Goal: Task Accomplishment & Management: Complete application form

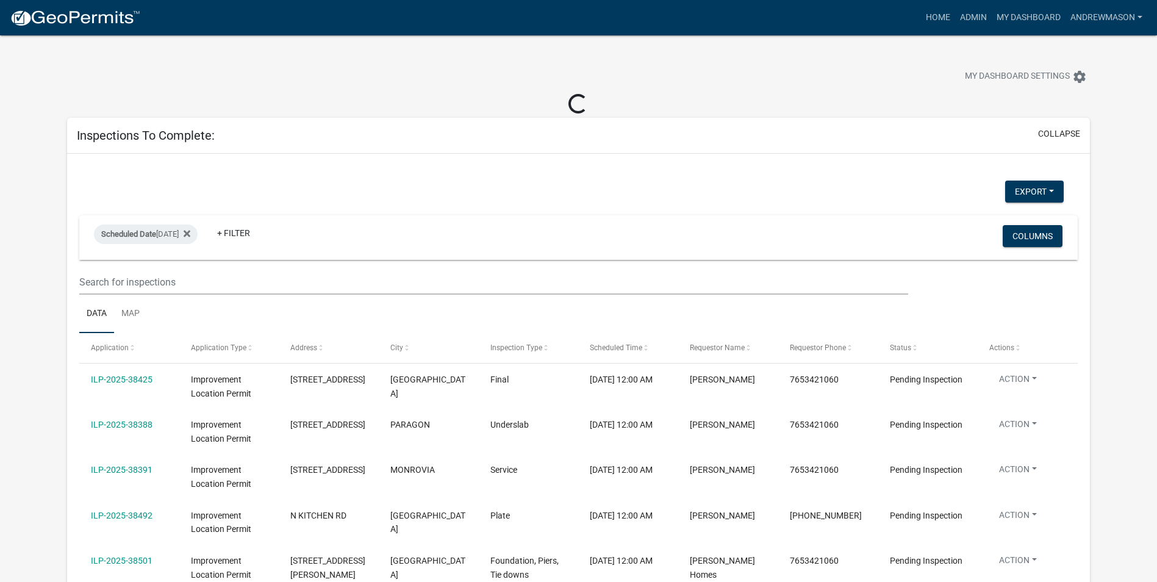
select select "3: 100"
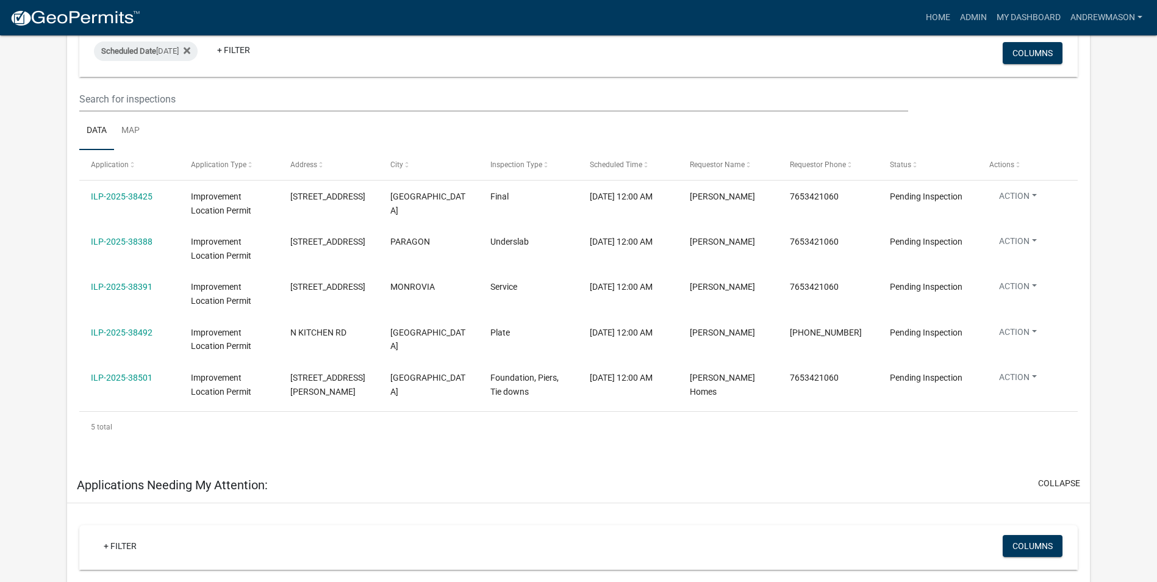
scroll to position [183, 0]
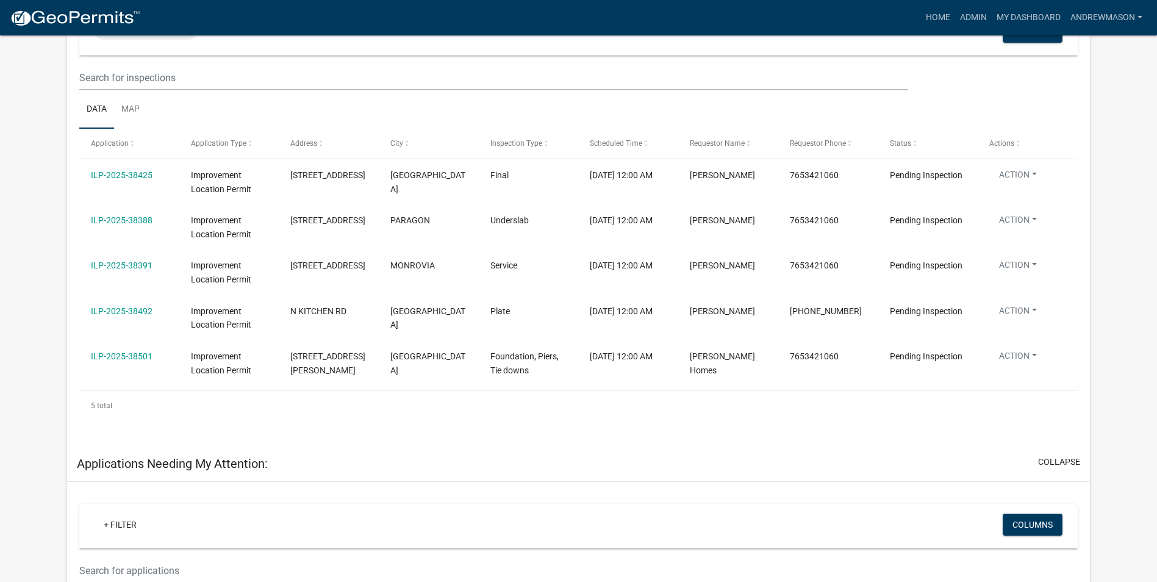
click at [134, 310] on link "ILP-2025-38492" at bounding box center [122, 311] width 62 height 10
click at [120, 310] on link "ILP-2025-38492" at bounding box center [122, 311] width 62 height 10
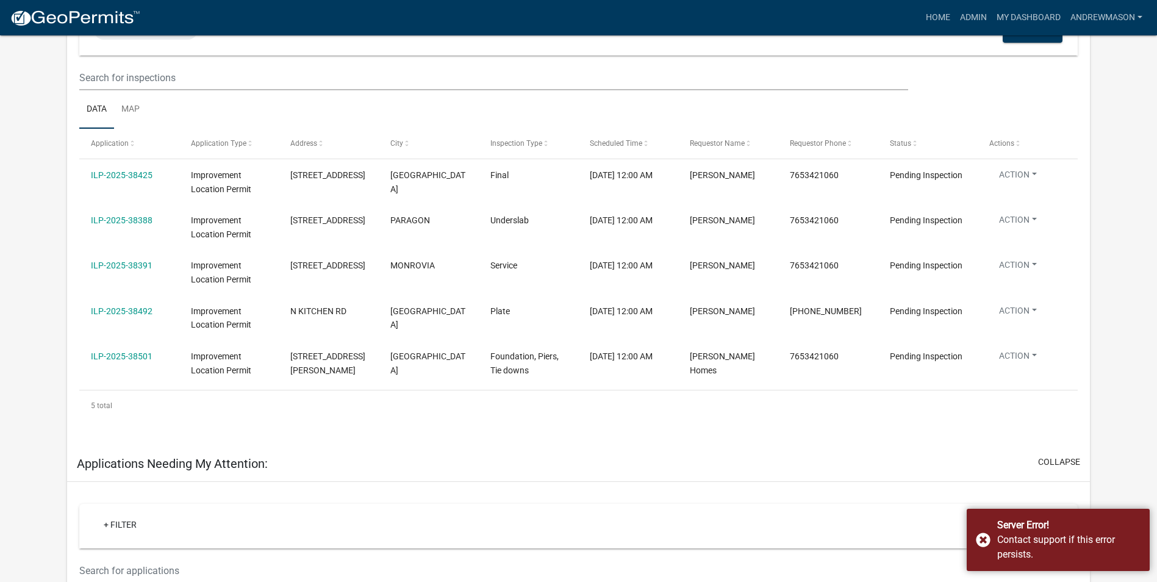
click at [983, 539] on div "Server Error! Contact support if this error persists." at bounding box center [1058, 540] width 183 height 62
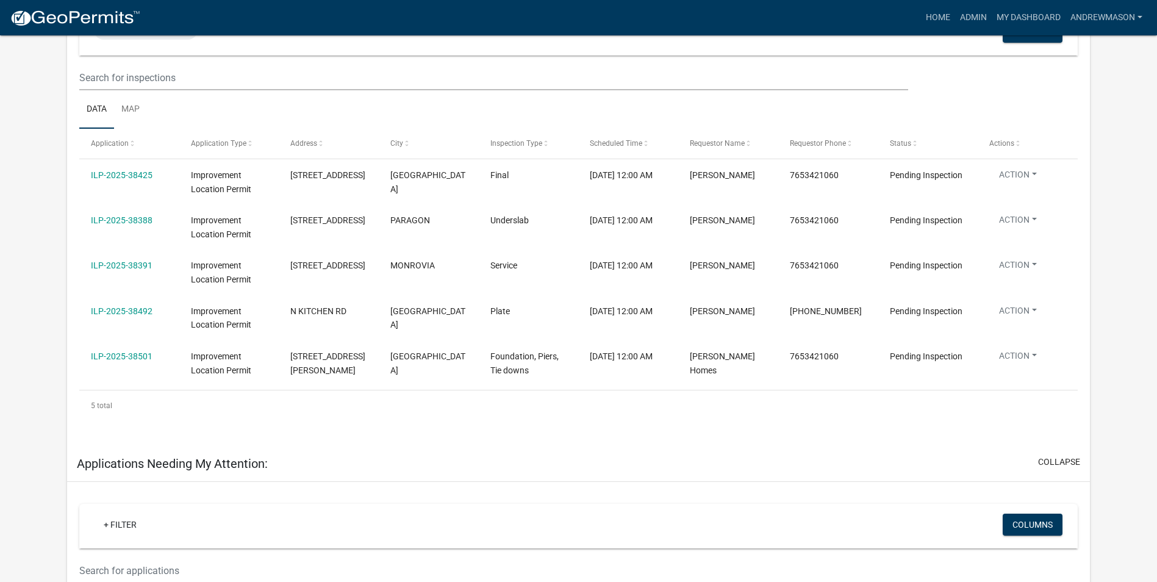
click at [118, 310] on link "ILP-2025-38492" at bounding box center [122, 311] width 62 height 10
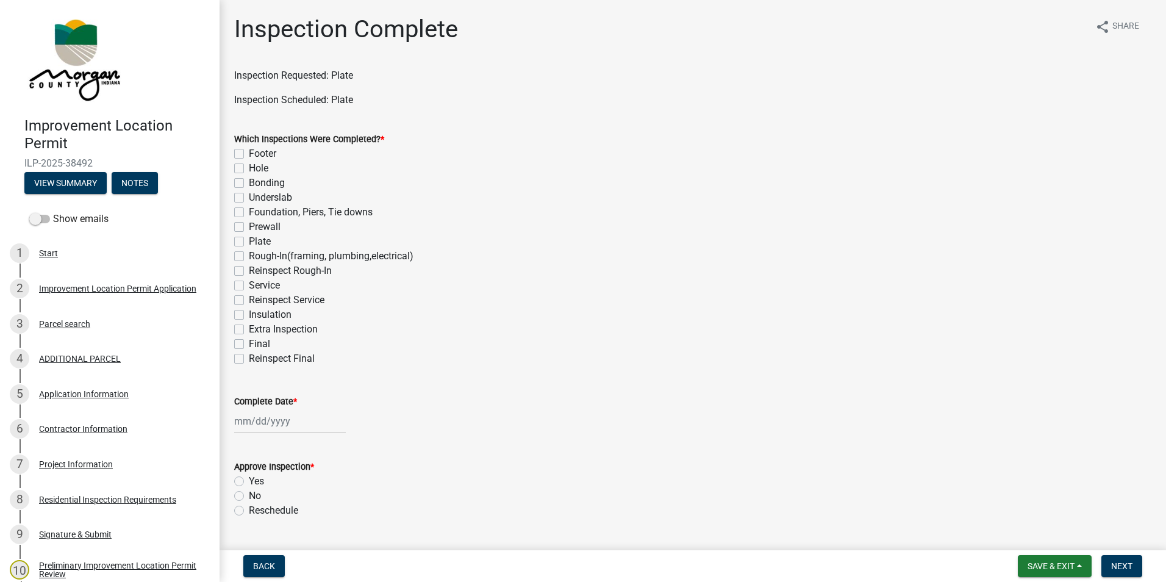
click at [249, 242] on label "Plate" at bounding box center [260, 241] width 22 height 15
click at [249, 242] on input "Plate" at bounding box center [253, 238] width 8 height 8
checkbox input "true"
checkbox input "false"
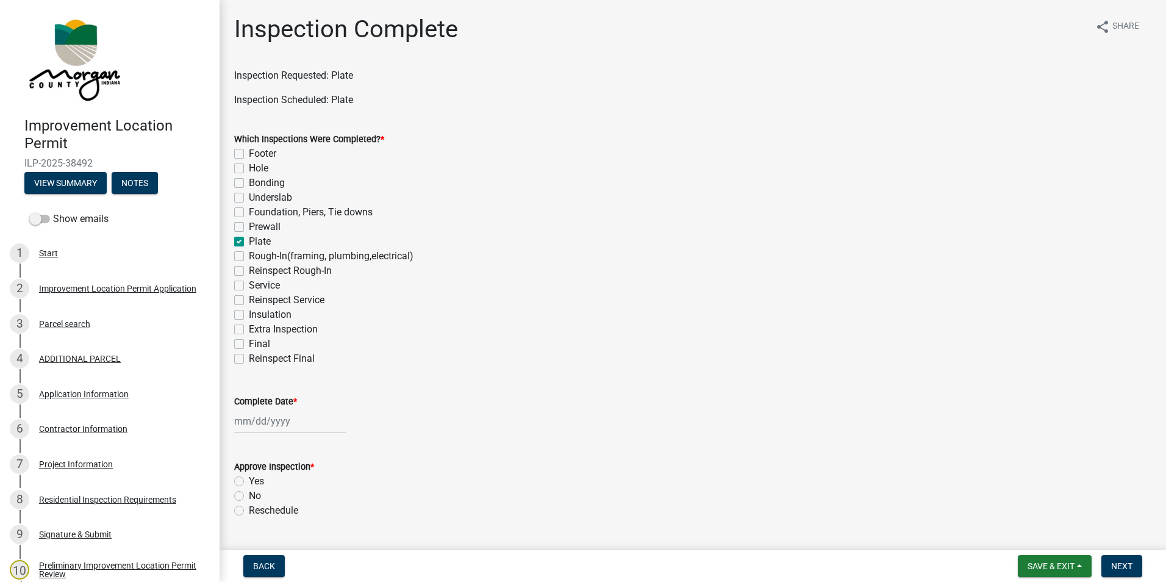
checkbox input "false"
checkbox input "true"
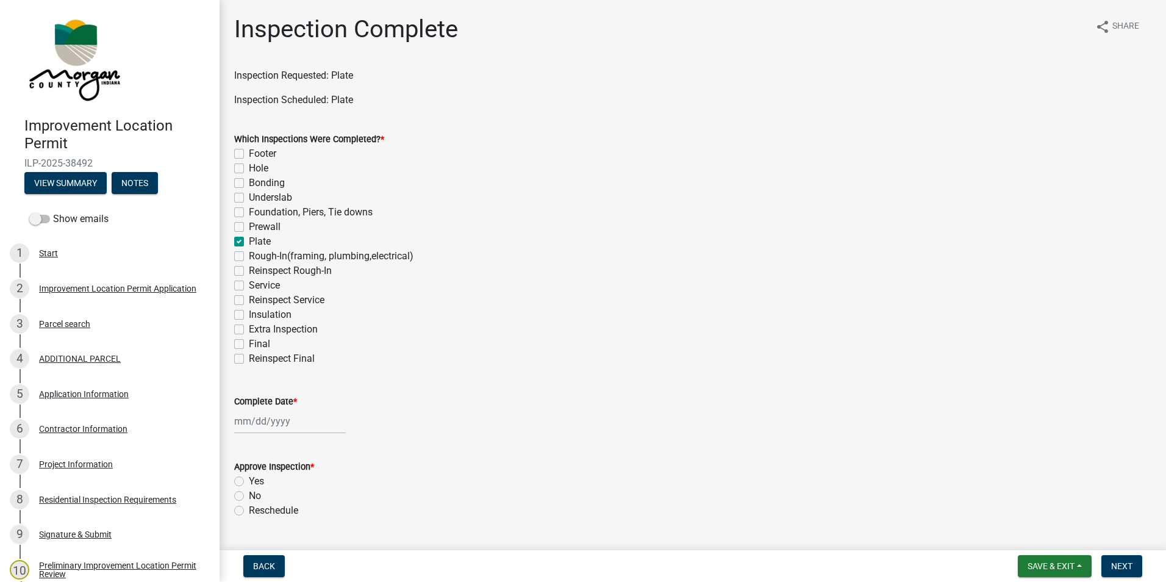
checkbox input "false"
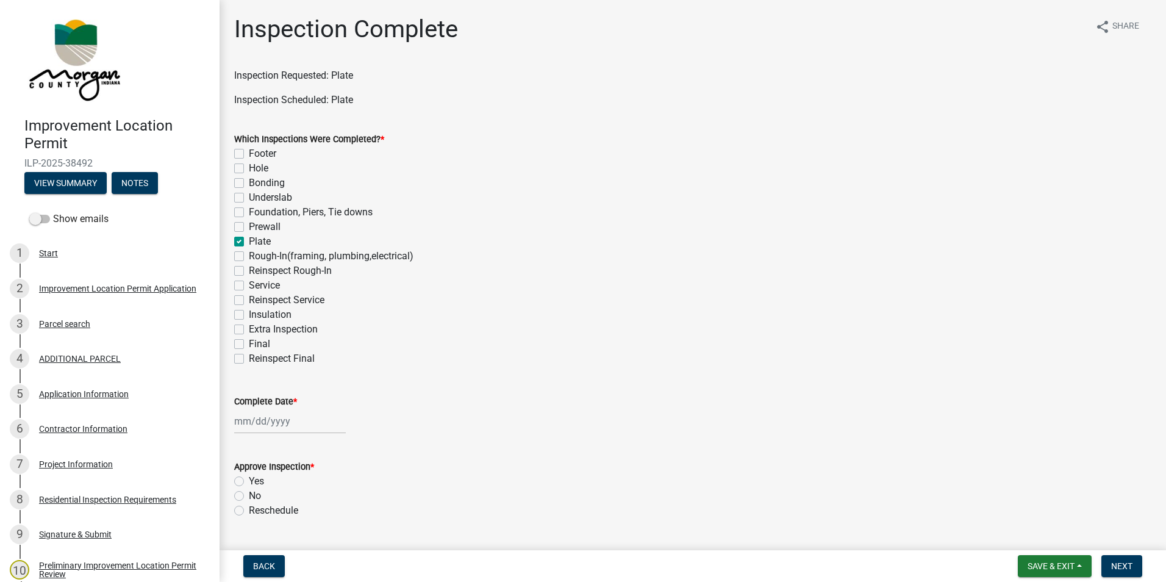
checkbox input "false"
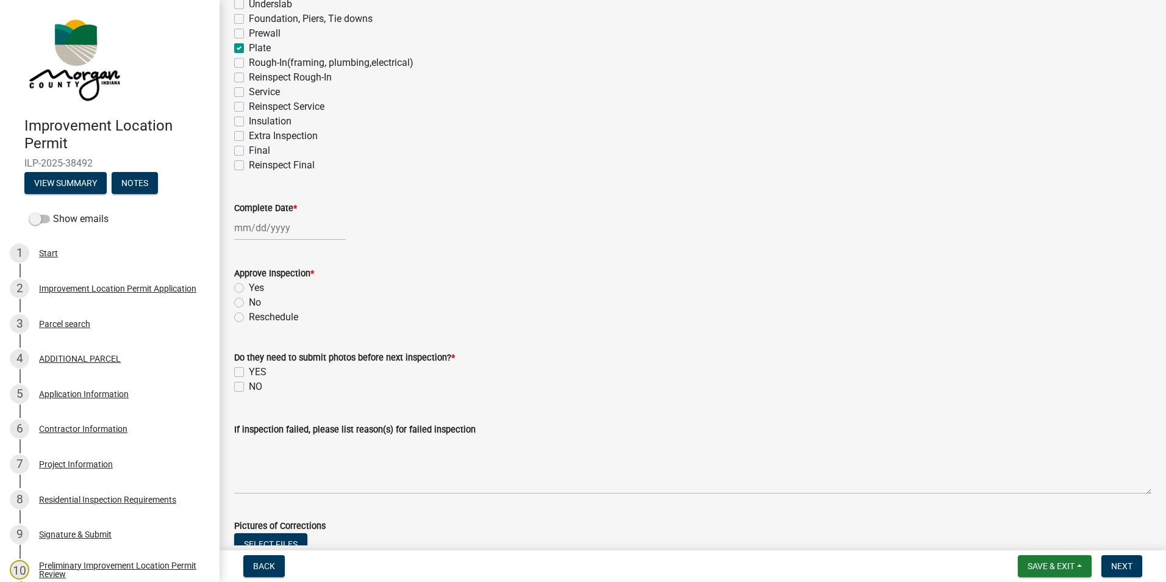
scroll to position [244, 0]
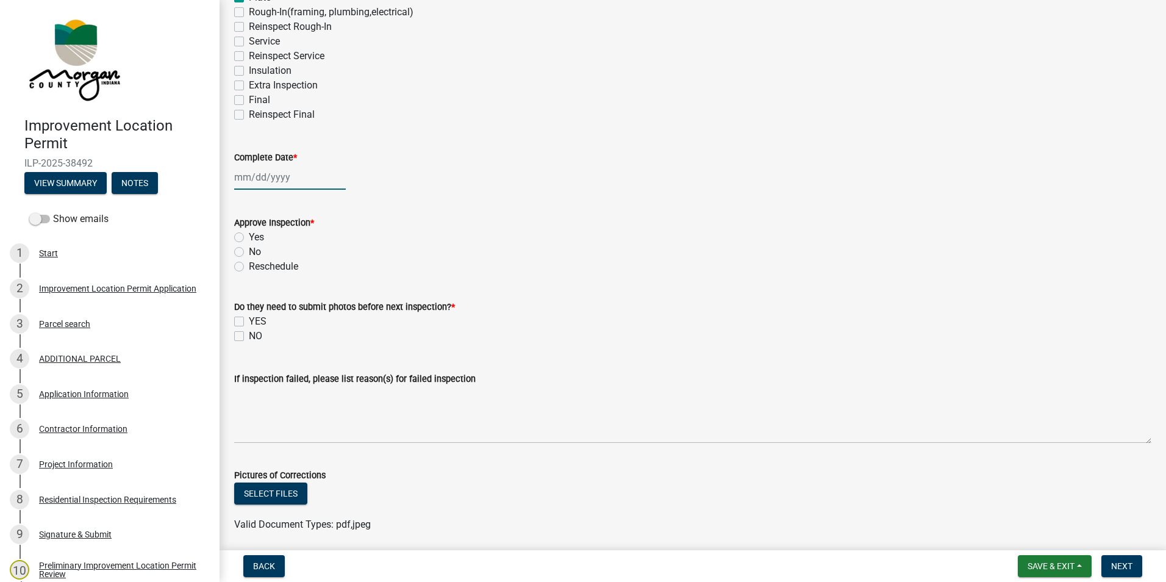
click at [281, 177] on div at bounding box center [290, 177] width 112 height 25
select select "9"
select select "2025"
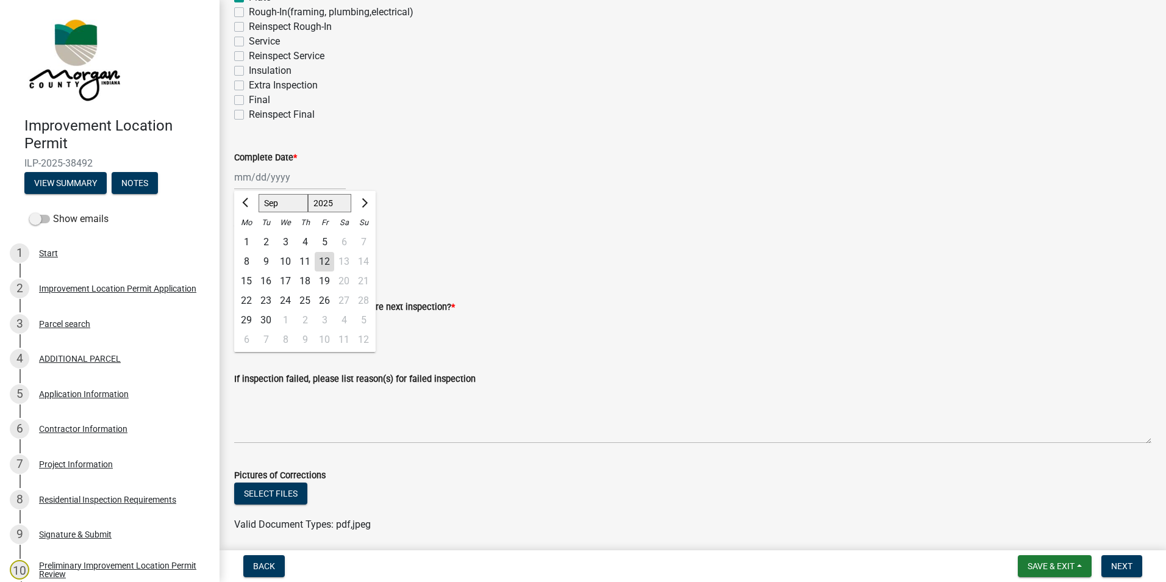
click at [328, 257] on div "12" at bounding box center [325, 262] width 20 height 20
type input "[DATE]"
click at [249, 251] on label "No" at bounding box center [255, 252] width 12 height 15
click at [249, 251] on input "No" at bounding box center [253, 249] width 8 height 8
radio input "true"
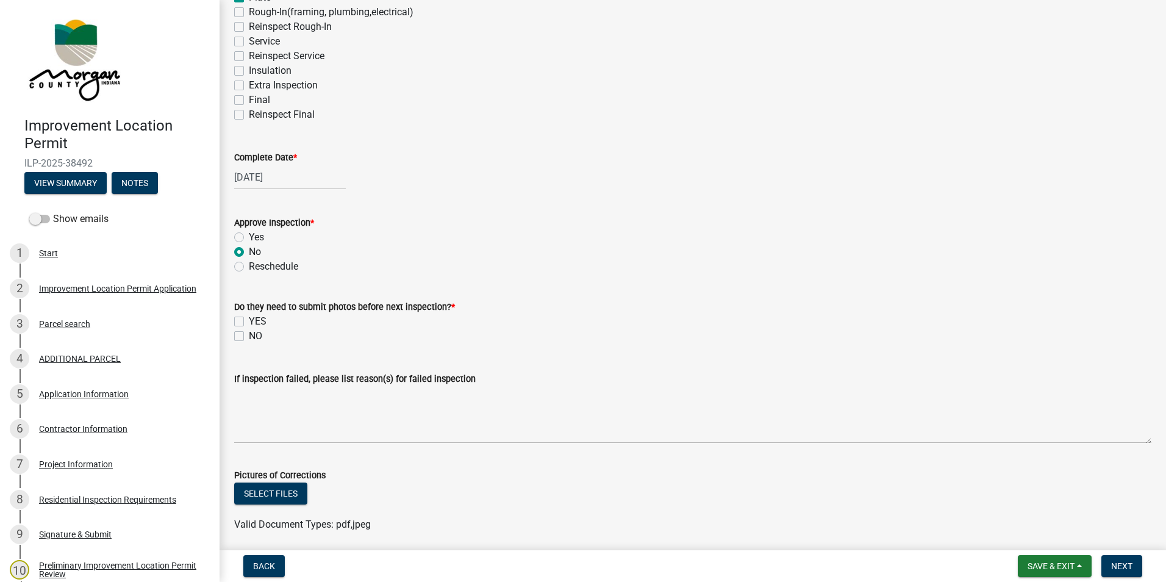
click at [249, 337] on label "NO" at bounding box center [255, 336] width 13 height 15
click at [249, 337] on input "NO" at bounding box center [253, 333] width 8 height 8
checkbox input "true"
checkbox input "false"
checkbox input "true"
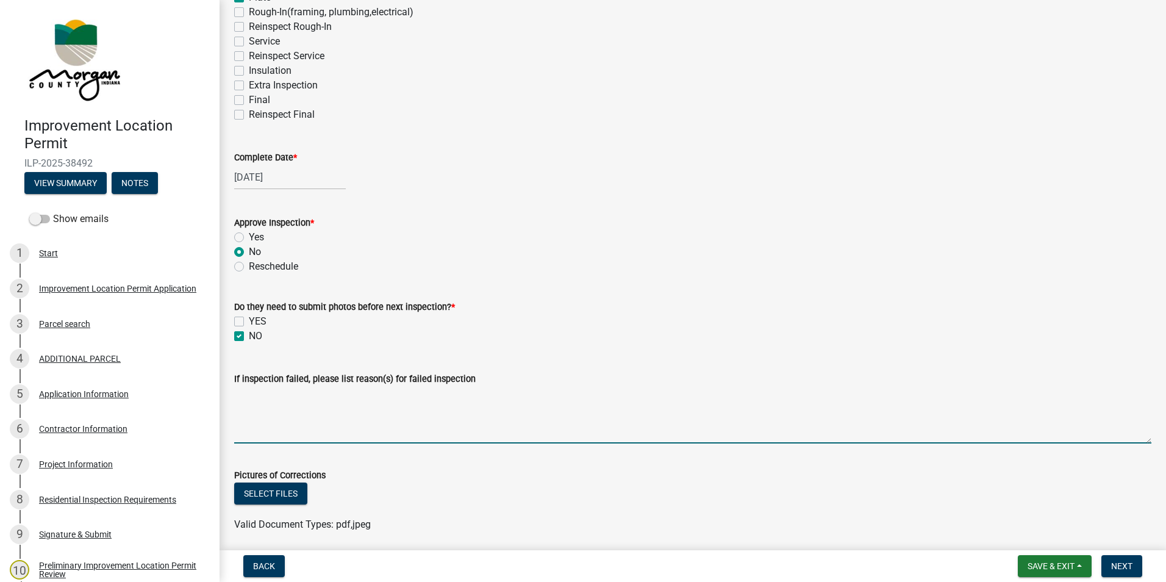
click at [270, 410] on textarea "If inspection failed, please list reason(s) for failed inspection" at bounding box center [692, 414] width 917 height 57
type textarea "N"
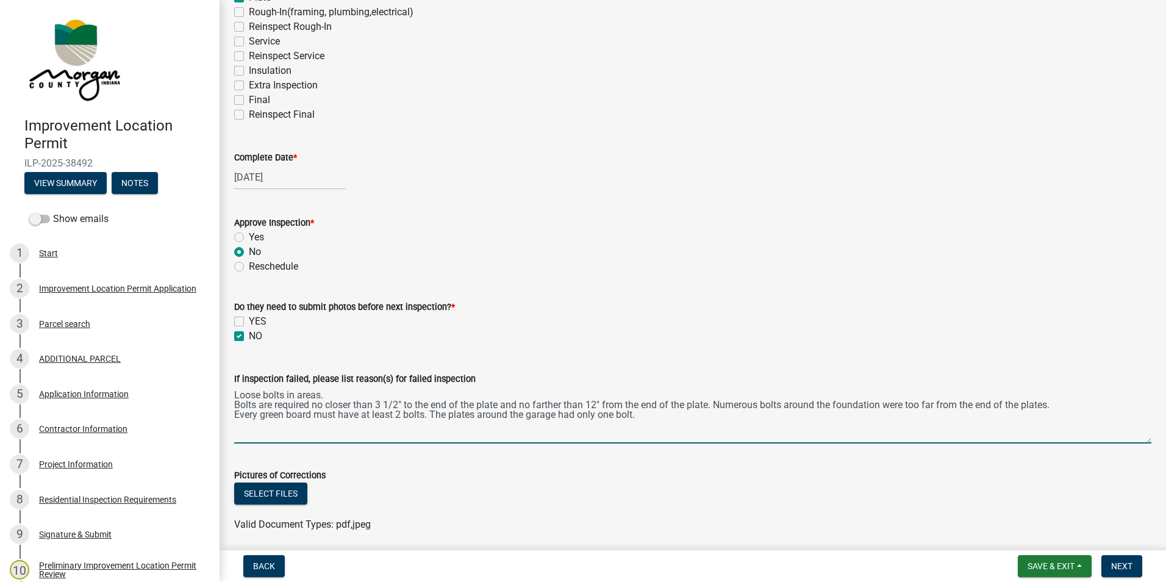
click at [435, 413] on textarea "Loose bolts in areas. Bolts are required no closer than 3 1/2" to the end of th…" at bounding box center [692, 414] width 917 height 57
click at [681, 418] on textarea "Loose bolts in areas. Bolts are required no closer than 3 1/2" to the end of th…" at bounding box center [692, 414] width 917 height 57
click at [234, 395] on textarea "Loose bolts in areas. Bolts are required no closer than 3 1/2" to the end of th…" at bounding box center [692, 414] width 917 height 57
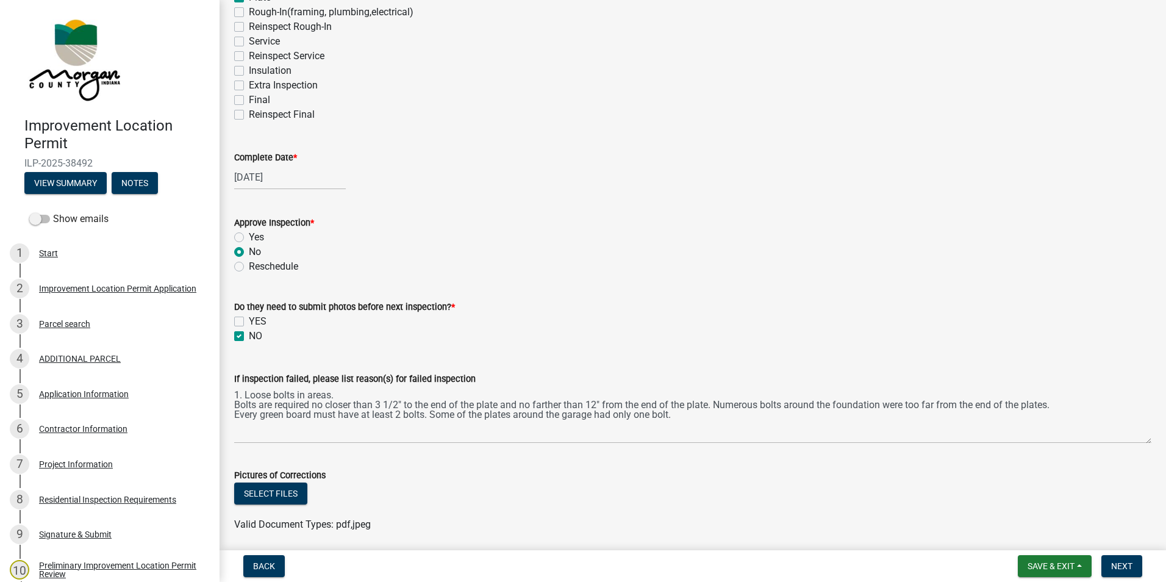
click at [232, 404] on div "If inspection failed, please list reason(s) for failed inspection 1. Loose bolt…" at bounding box center [693, 398] width 936 height 89
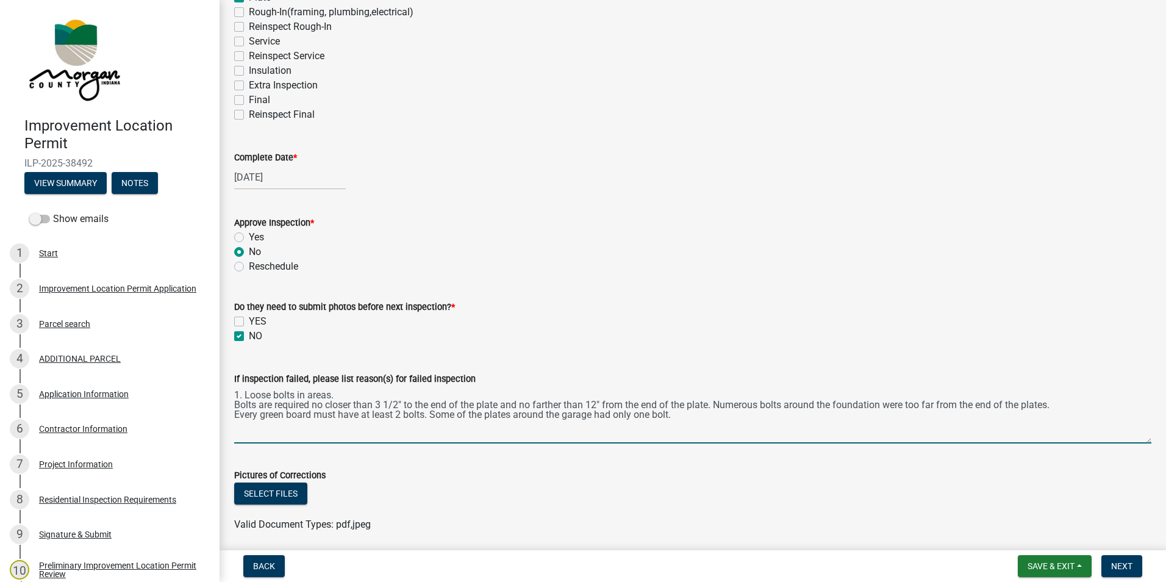
click at [234, 404] on textarea "1. Loose bolts in areas. Bolts are required no closer than 3 1/2" to the end of…" at bounding box center [692, 414] width 917 height 57
click at [234, 413] on div "If inspection failed, please list reason(s) for failed inspection 1. Loose bolt…" at bounding box center [693, 398] width 936 height 89
click at [235, 414] on textarea "1. Loose bolts in areas. 2. Bolts are required no closer than 3 1/2" to the end…" at bounding box center [692, 414] width 917 height 57
click at [256, 427] on textarea "1. Loose bolts in areas. 2. Bolts are required no closer than 3 1/2" to the end…" at bounding box center [692, 414] width 917 height 57
click at [695, 415] on textarea "1. Loose bolts in areas. 2. Bolts are required no closer than 3 1/2" to the end…" at bounding box center [692, 414] width 917 height 57
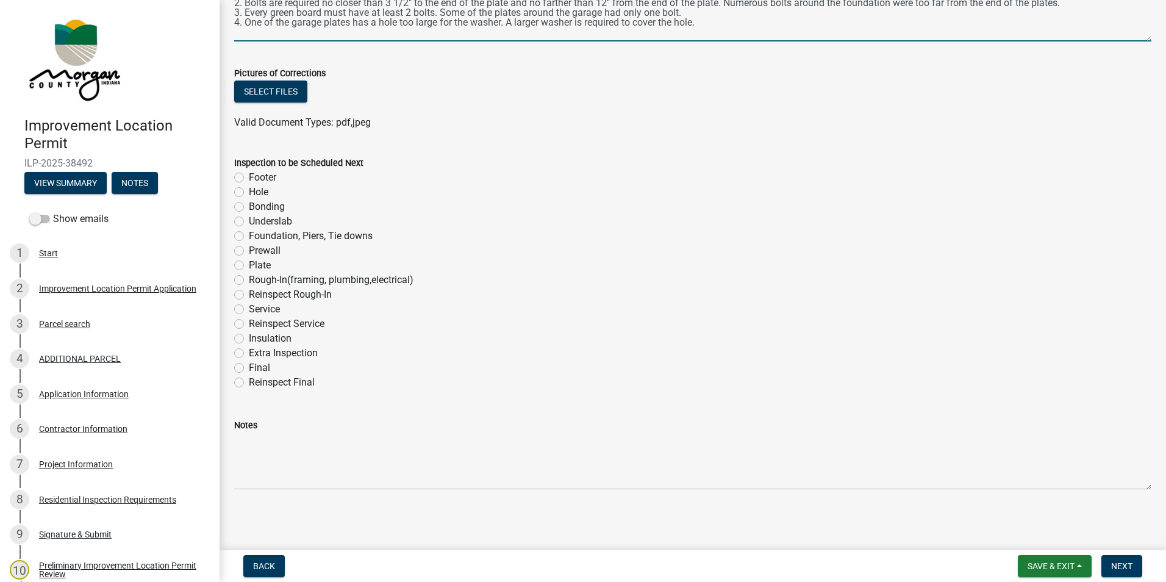
scroll to position [648, 0]
type textarea "1. Loose bolts in areas. 2. Bolts are required no closer than 3 1/2" to the end…"
click at [249, 261] on label "Plate" at bounding box center [260, 263] width 22 height 15
click at [249, 261] on input "Plate" at bounding box center [253, 260] width 8 height 8
radio input "true"
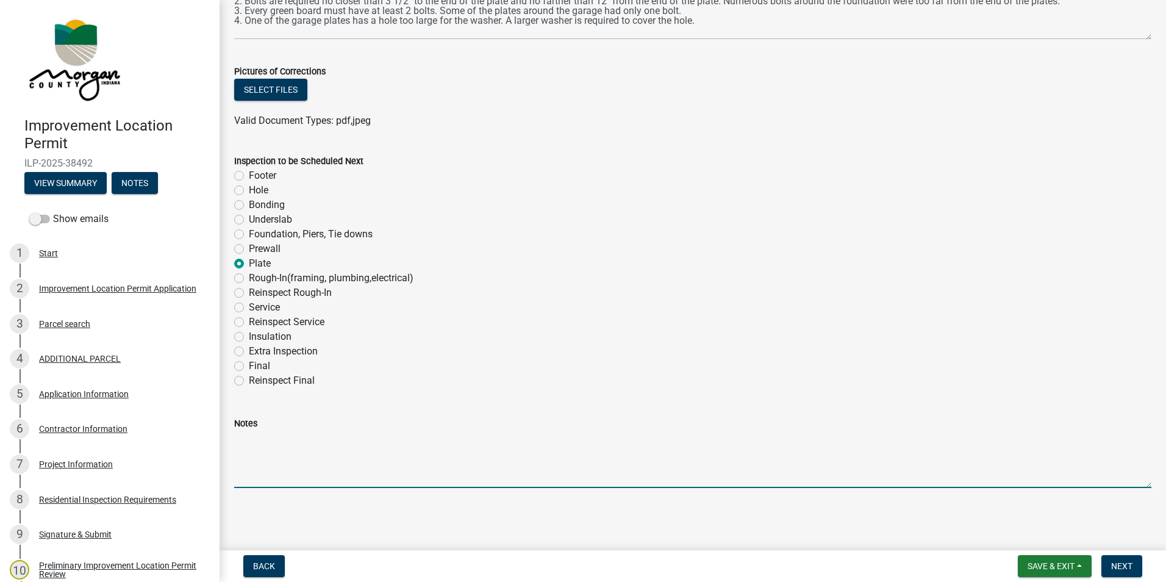
click at [284, 450] on textarea "Notes" at bounding box center [692, 459] width 917 height 57
type textarea "R"
type textarea "Green plate reinspection needed due to the number and types of issues."
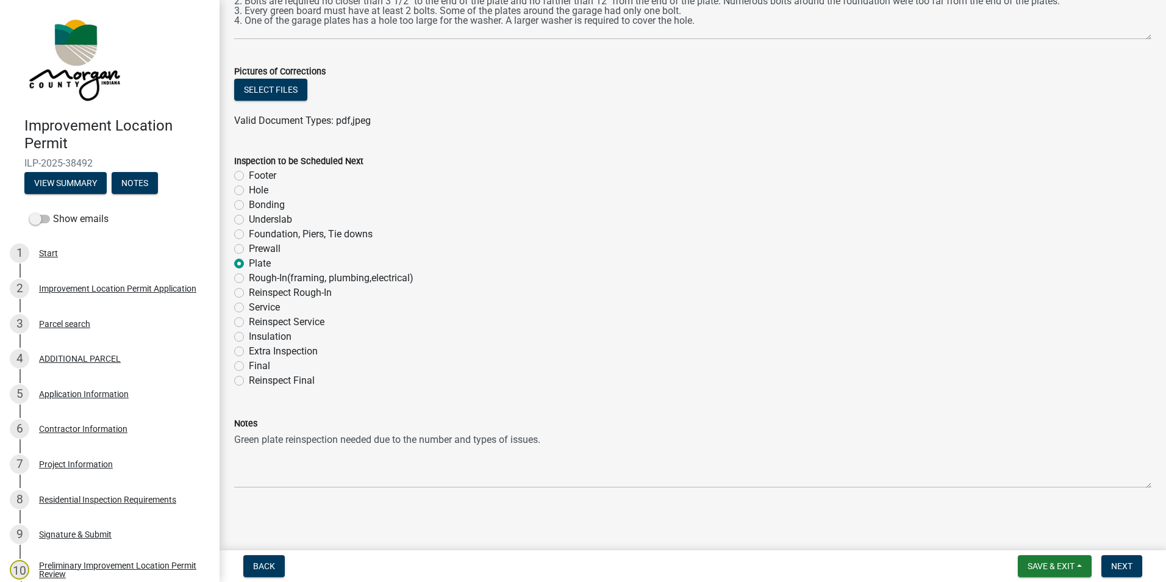
click at [249, 350] on label "Extra Inspection" at bounding box center [283, 351] width 69 height 15
click at [249, 350] on input "Extra Inspection" at bounding box center [253, 348] width 8 height 8
radio input "true"
click at [1123, 560] on button "Next" at bounding box center [1121, 566] width 41 height 22
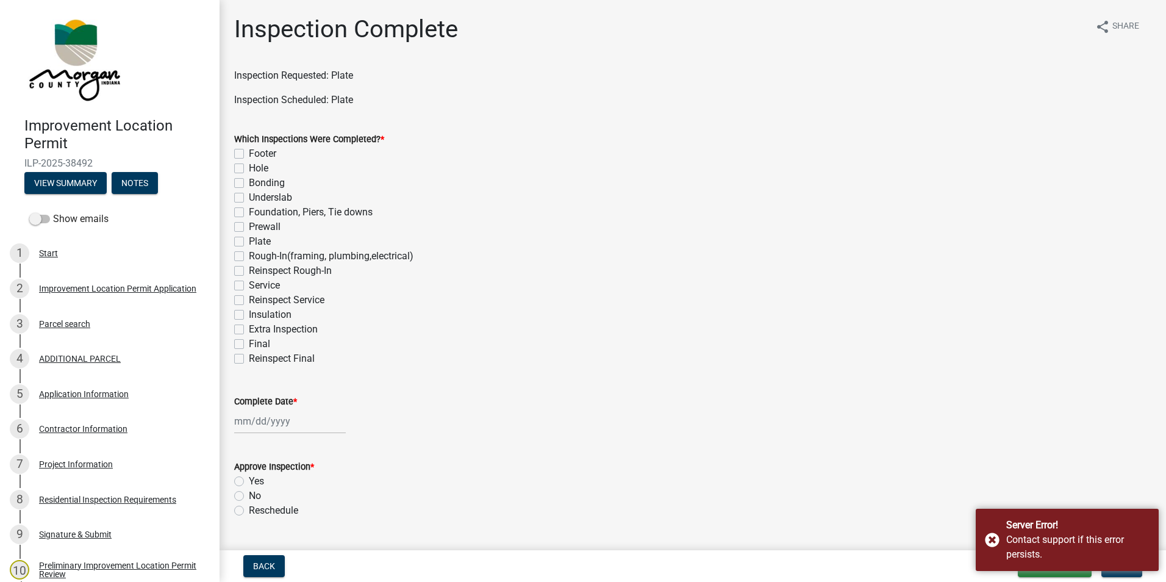
click at [990, 535] on div "Server Error! Contact support if this error persists." at bounding box center [1067, 540] width 183 height 62
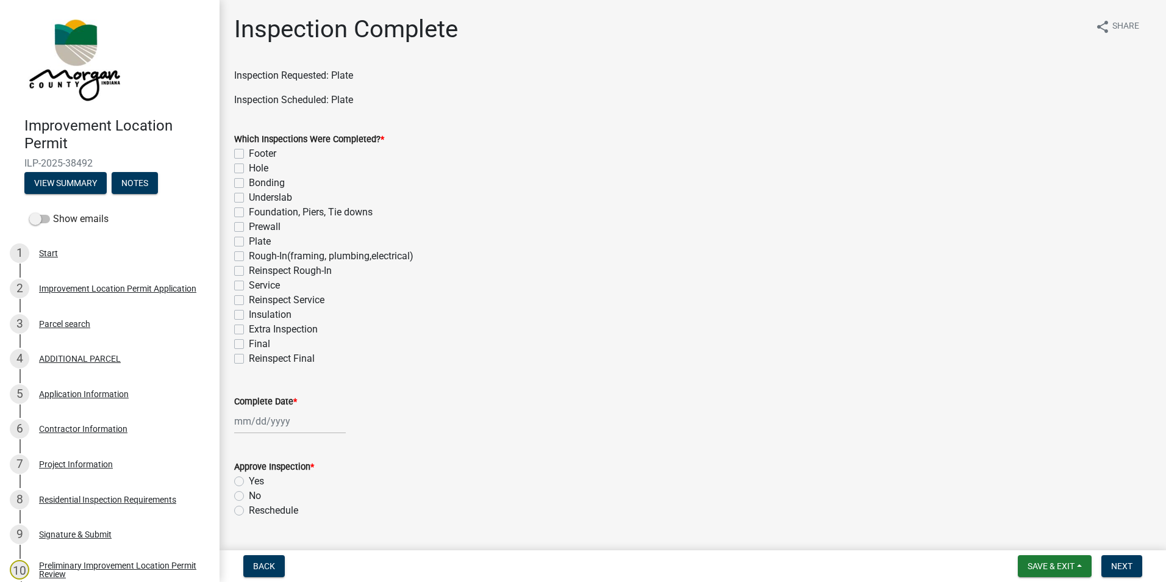
click at [249, 240] on label "Plate" at bounding box center [260, 241] width 22 height 15
click at [249, 240] on input "Plate" at bounding box center [253, 238] width 8 height 8
checkbox input "true"
checkbox input "false"
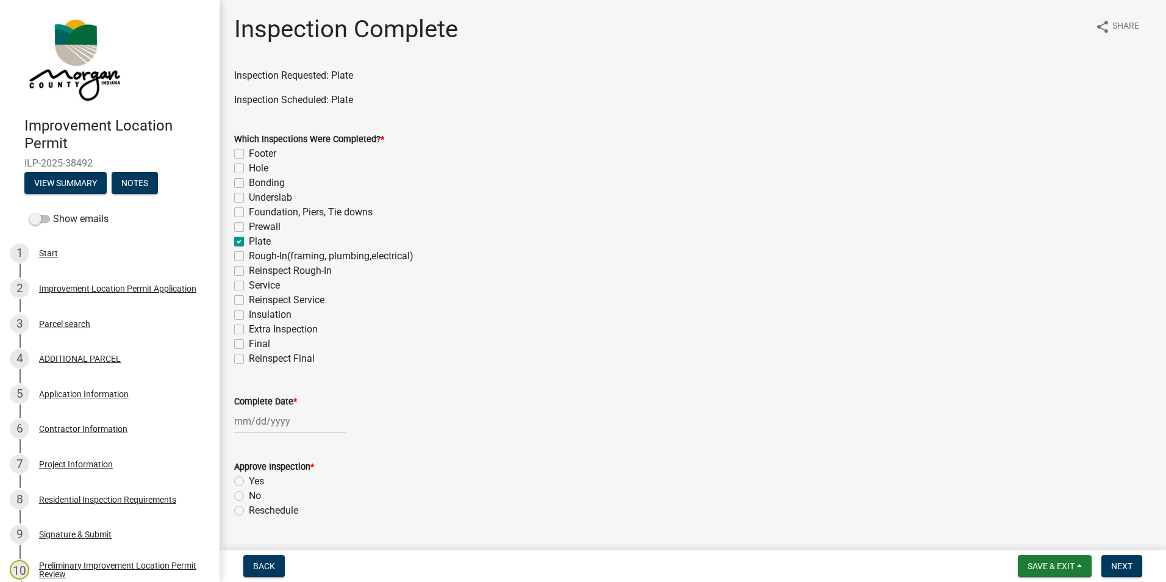
checkbox input "false"
checkbox input "true"
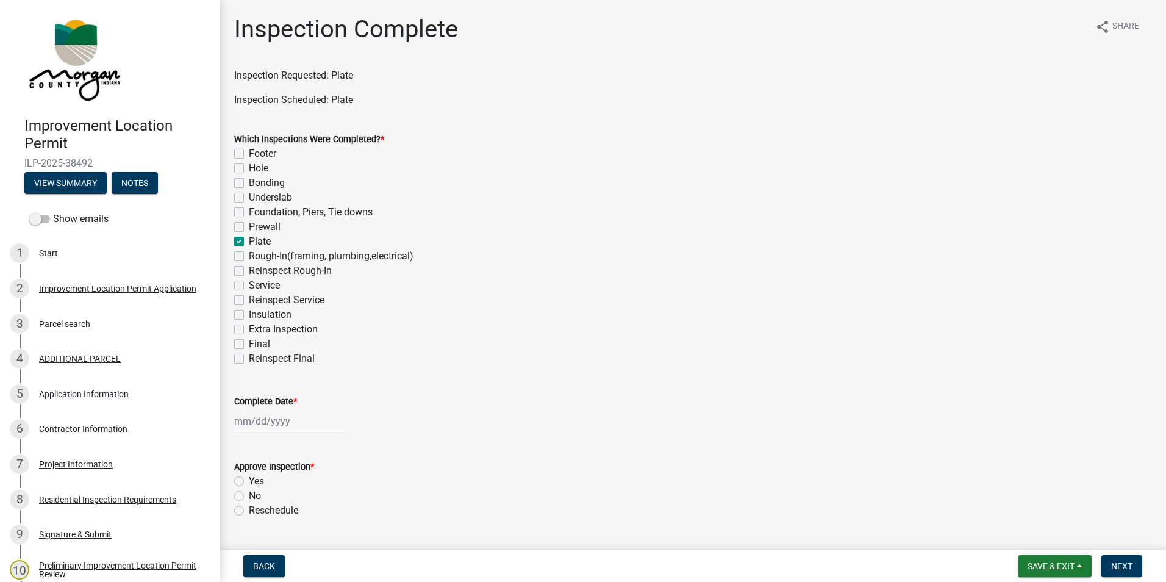
checkbox input "false"
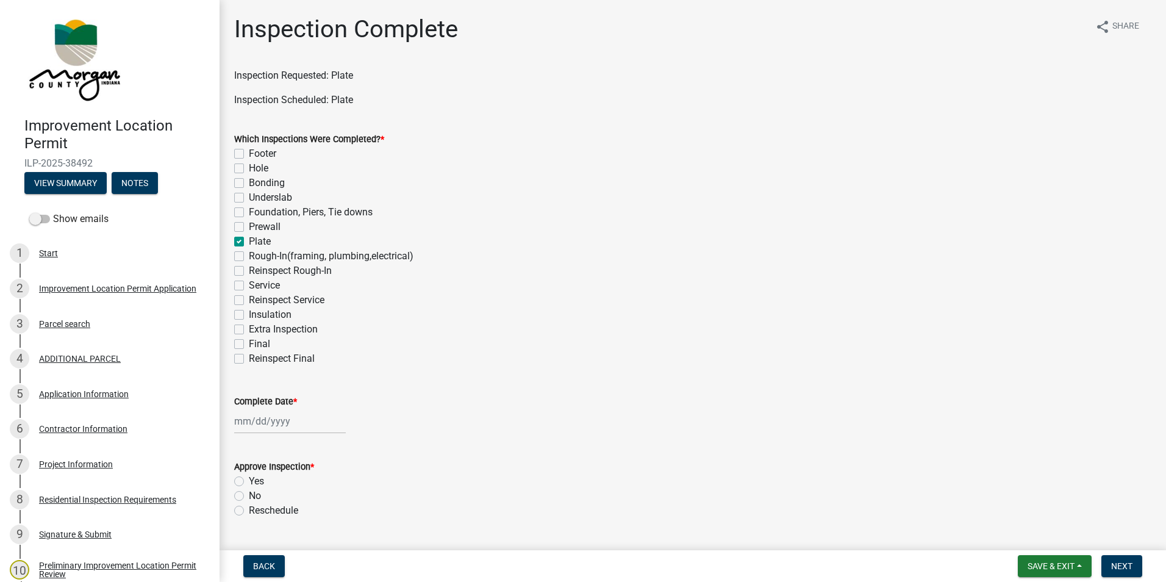
checkbox input "false"
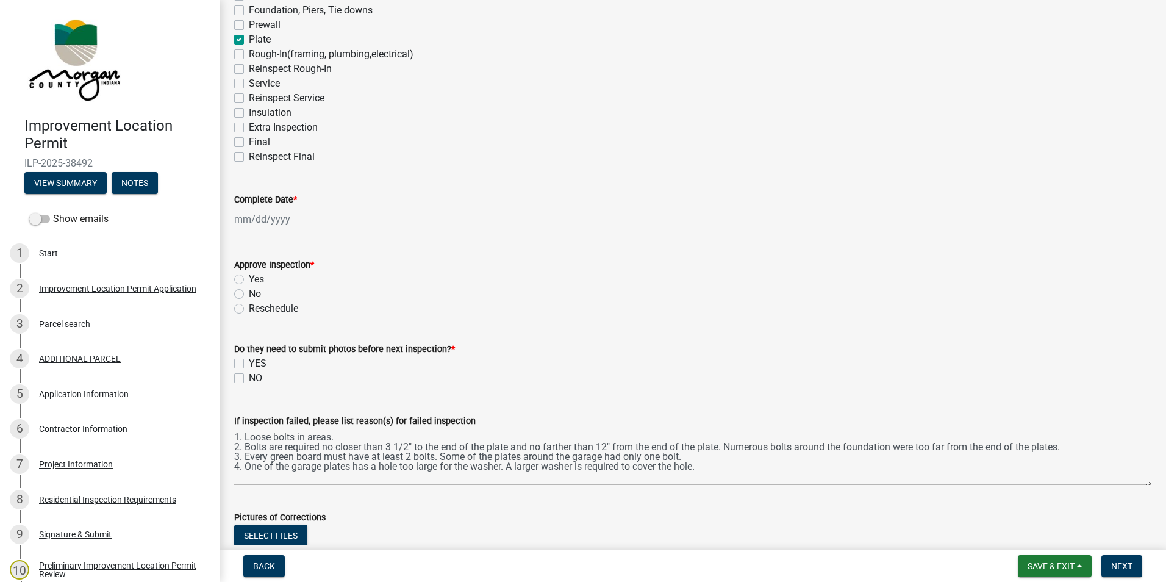
scroll to position [244, 0]
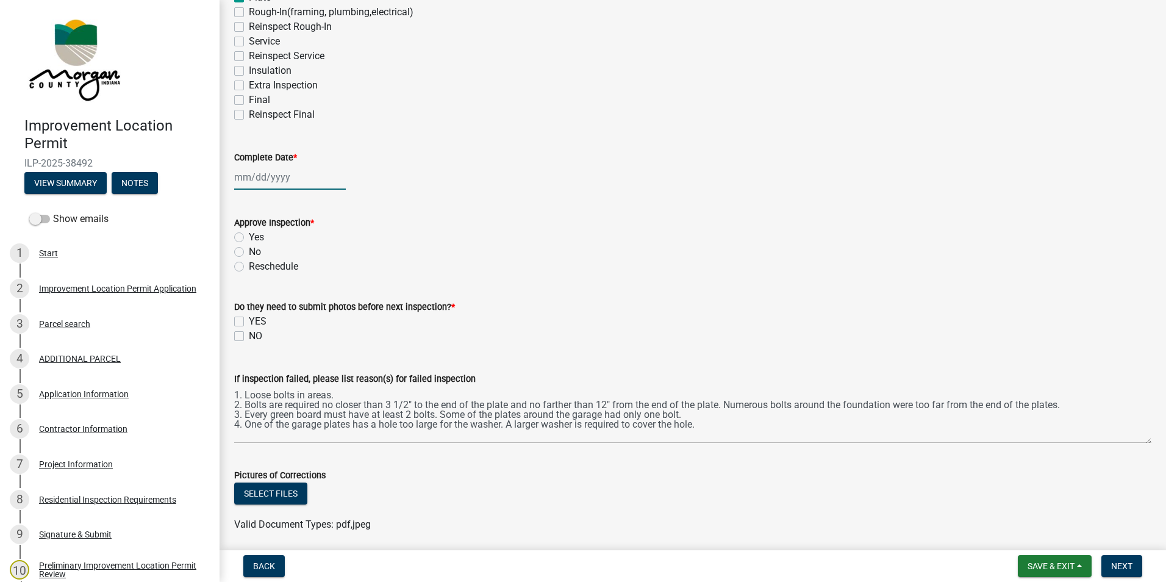
click at [274, 175] on div at bounding box center [290, 177] width 112 height 25
select select "9"
select select "2025"
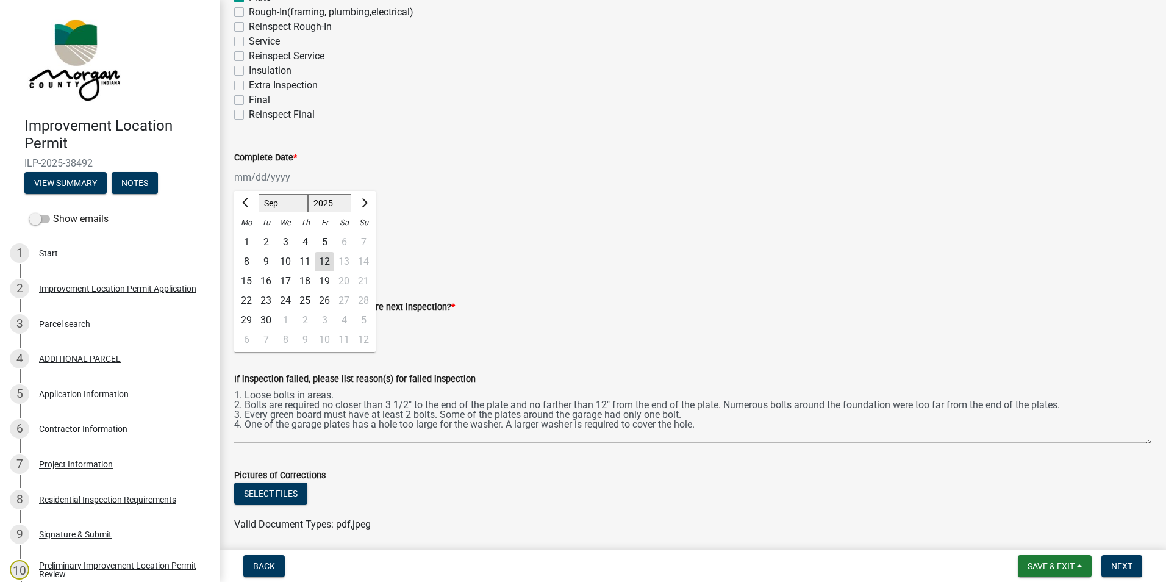
click at [324, 259] on div "12" at bounding box center [325, 262] width 20 height 20
type input "[DATE]"
click at [249, 251] on label "No" at bounding box center [255, 252] width 12 height 15
click at [249, 251] on input "No" at bounding box center [253, 249] width 8 height 8
radio input "true"
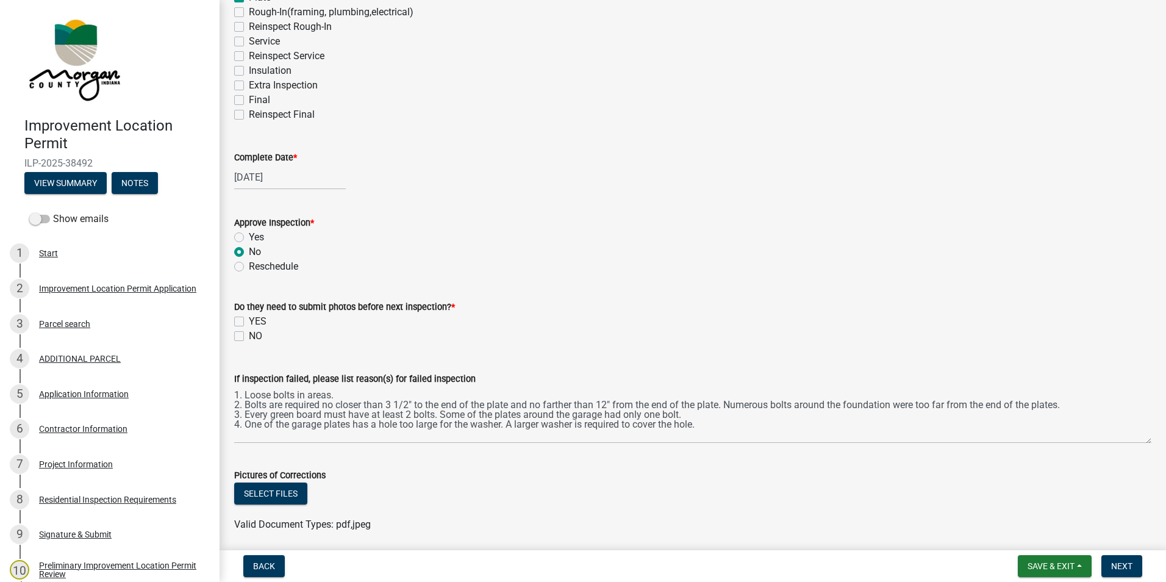
click at [249, 336] on label "NO" at bounding box center [255, 336] width 13 height 15
click at [249, 336] on input "NO" at bounding box center [253, 333] width 8 height 8
checkbox input "true"
checkbox input "false"
checkbox input "true"
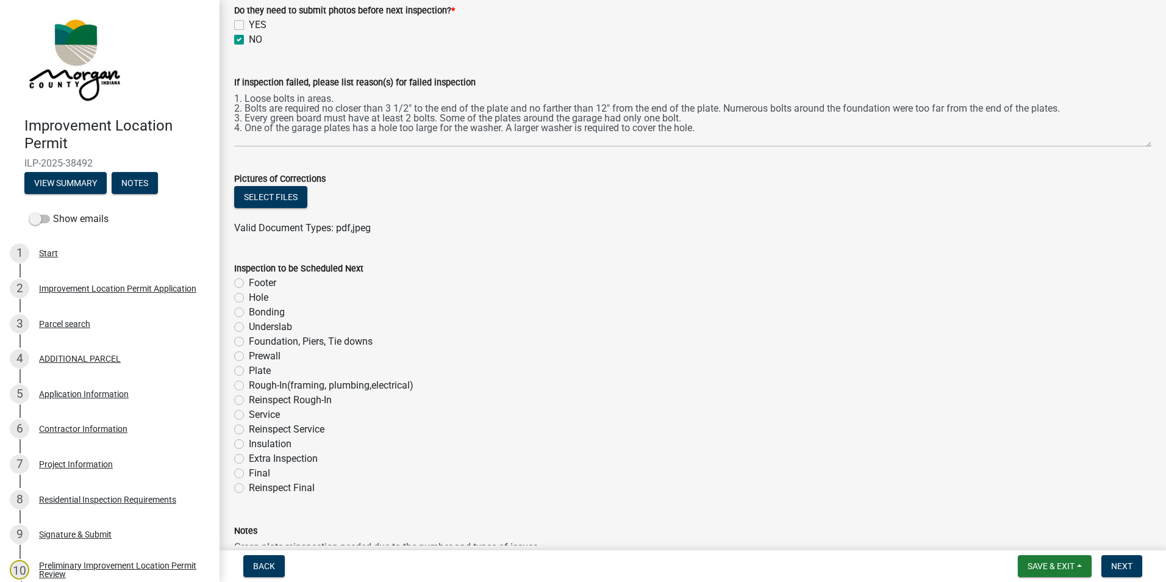
scroll to position [610, 0]
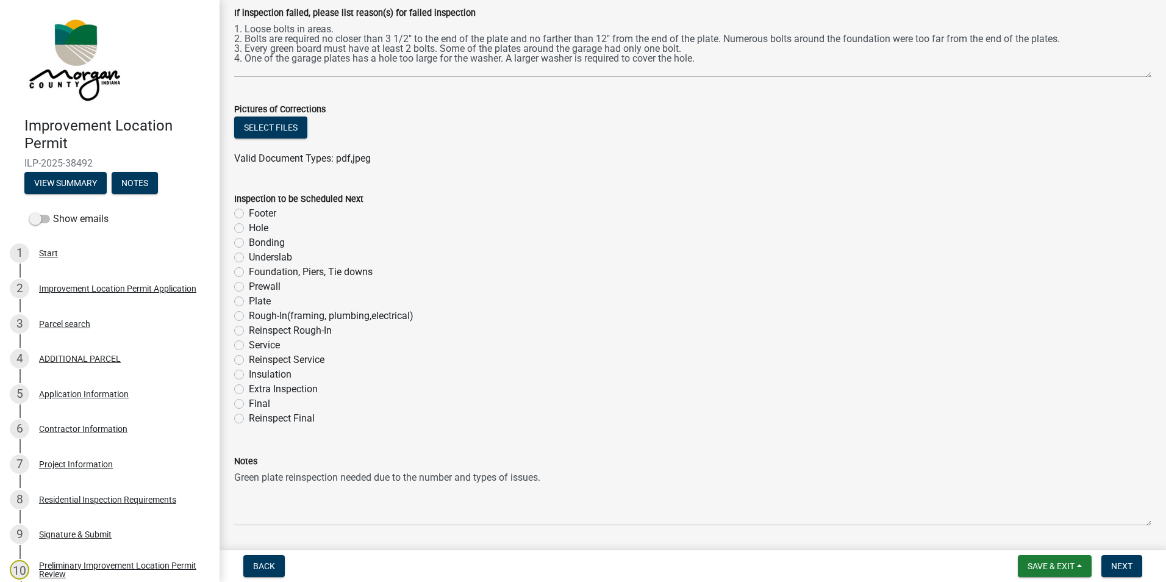
click at [249, 388] on label "Extra Inspection" at bounding box center [283, 389] width 69 height 15
click at [249, 388] on input "Extra Inspection" at bounding box center [253, 386] width 8 height 8
radio input "true"
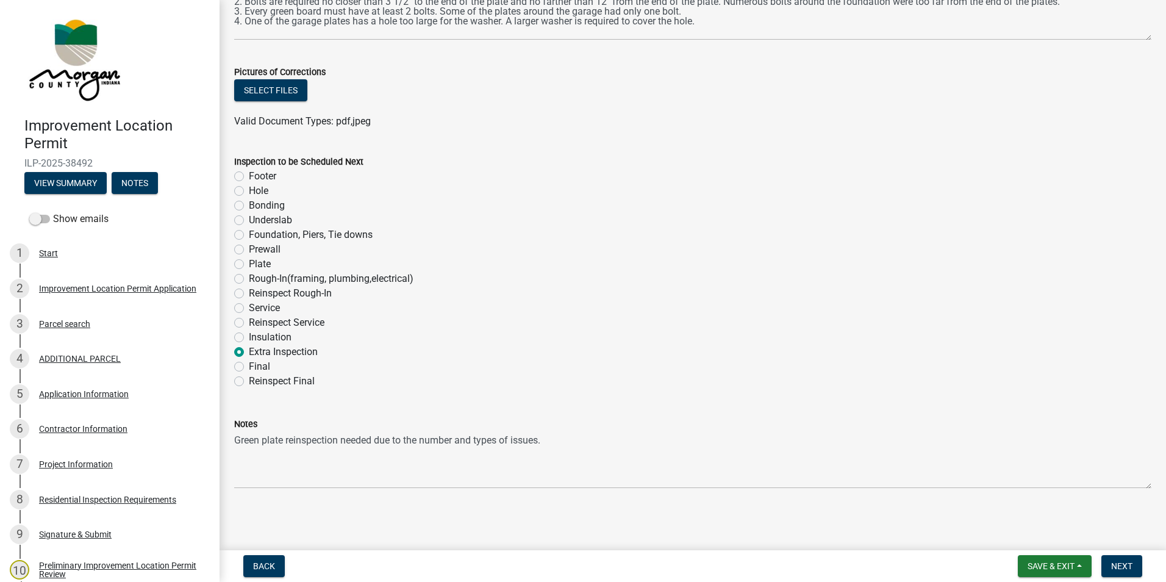
scroll to position [648, 0]
click at [1022, 563] on button "Save & Exit" at bounding box center [1055, 566] width 74 height 22
click at [1014, 534] on button "Save & Exit" at bounding box center [1043, 534] width 98 height 29
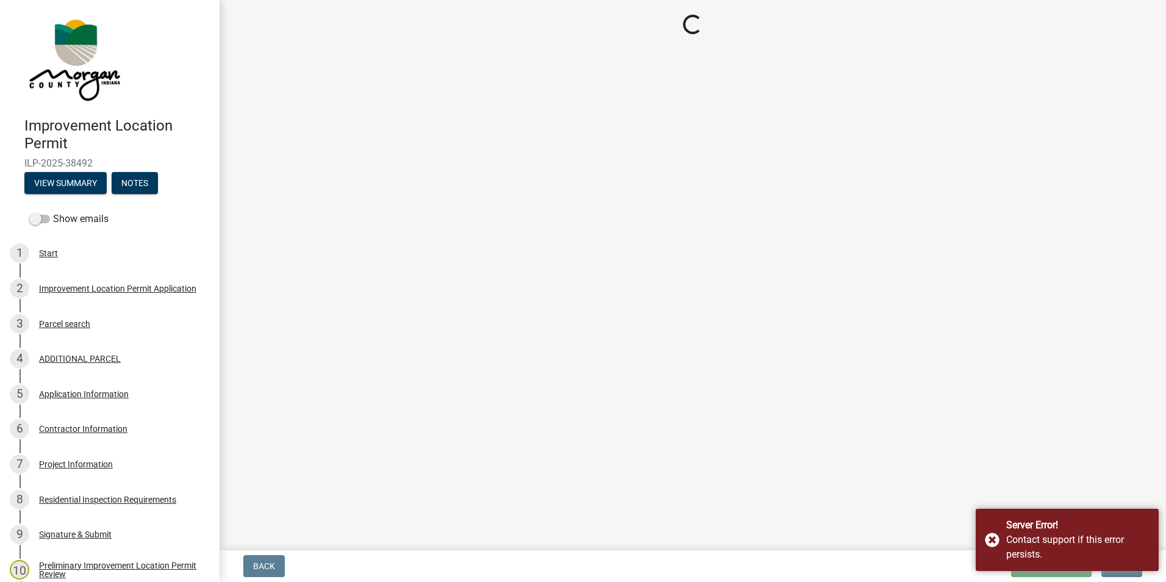
scroll to position [0, 0]
click at [992, 537] on div "Server Error! Contact support if this error persists." at bounding box center [1067, 540] width 183 height 62
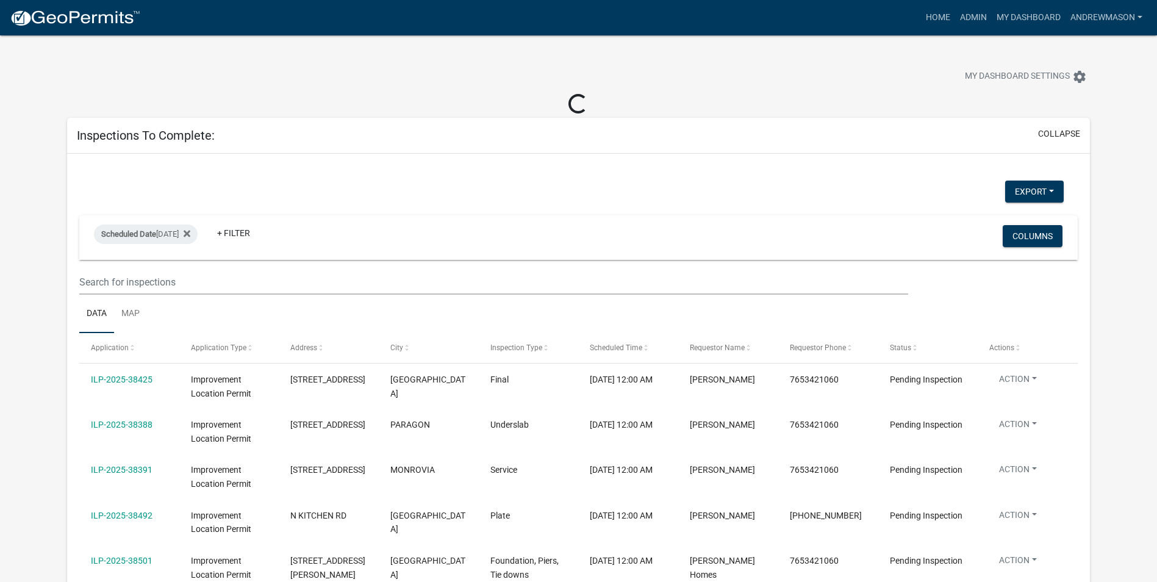
select select "3: 100"
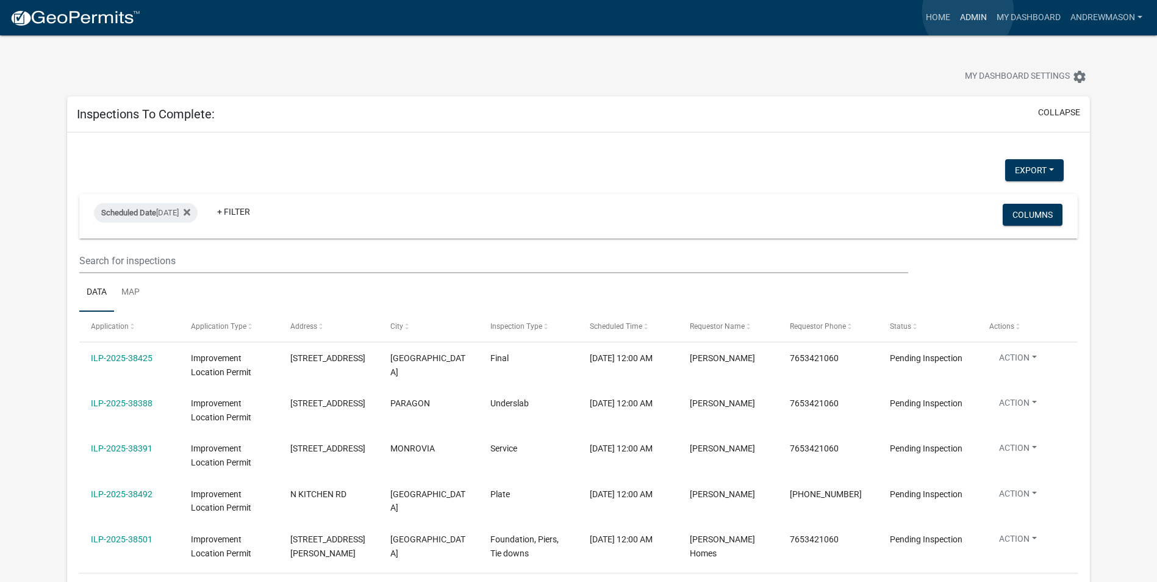
click at [968, 12] on link "Admin" at bounding box center [973, 17] width 37 height 23
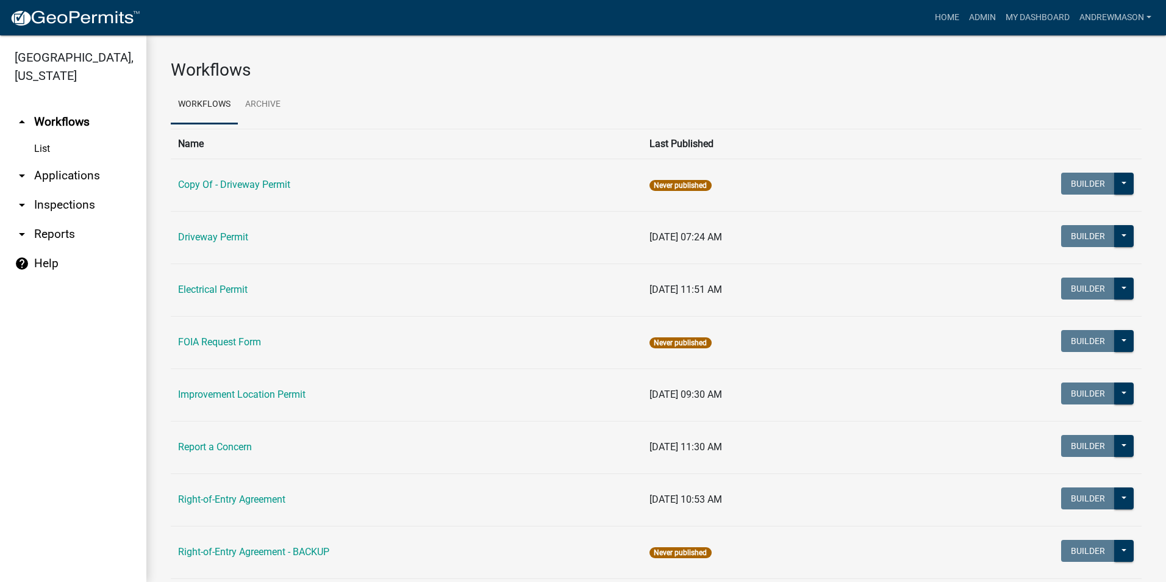
click at [73, 175] on link "arrow_drop_down Applications" at bounding box center [73, 175] width 146 height 29
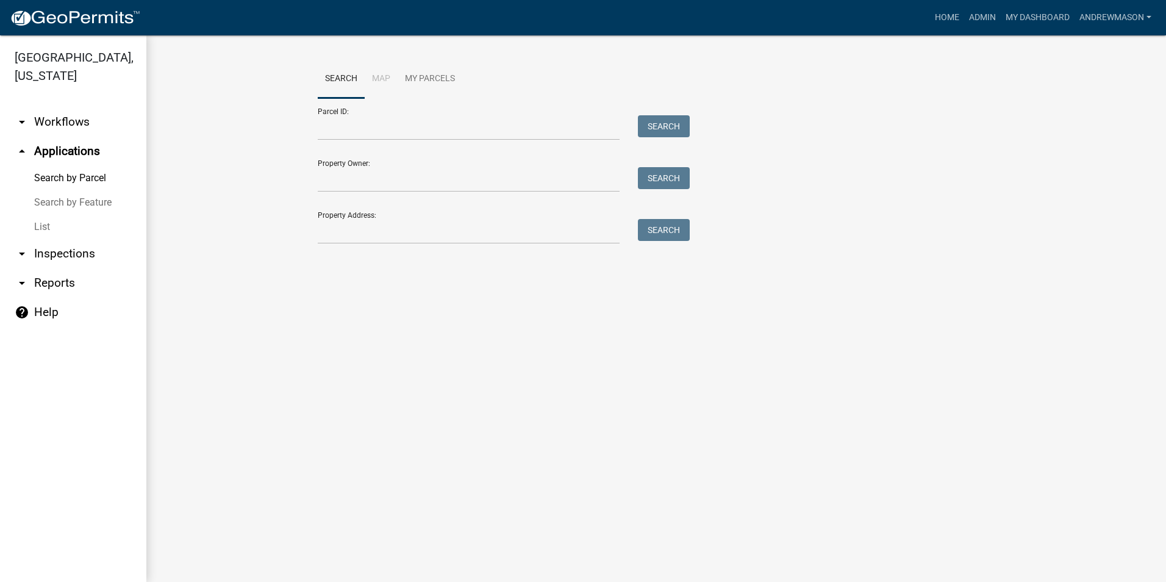
click at [45, 226] on link "List" at bounding box center [73, 227] width 146 height 24
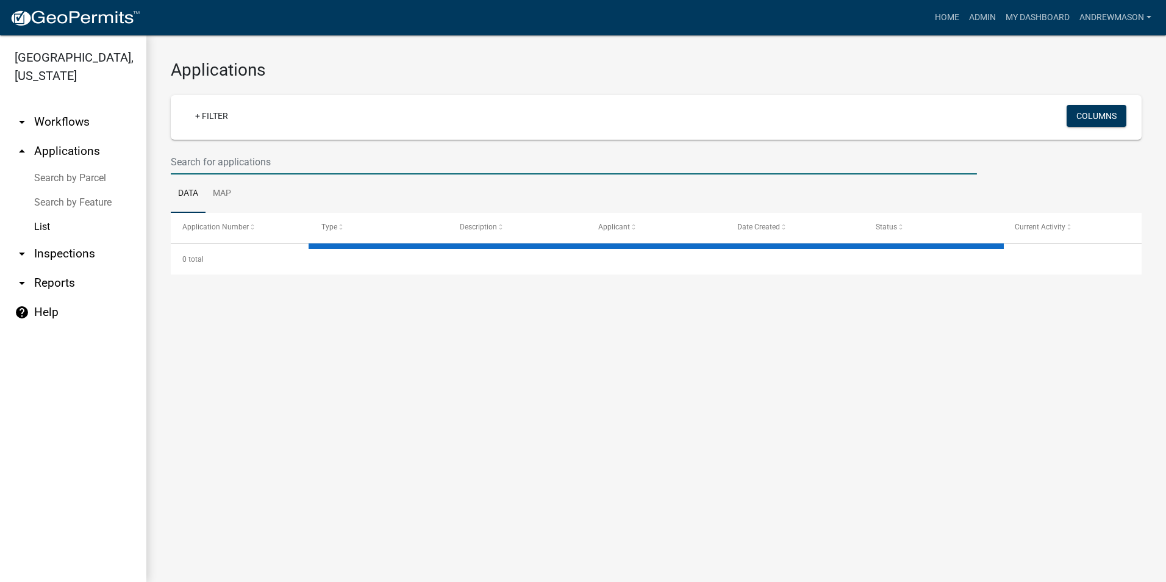
click at [250, 160] on input "text" at bounding box center [574, 161] width 806 height 25
